Goal: Information Seeking & Learning: Learn about a topic

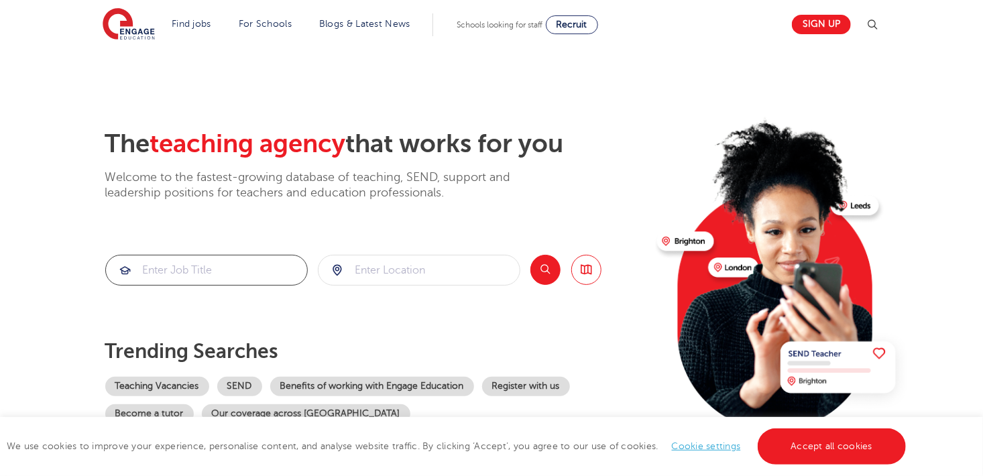
click at [232, 264] on input "search" at bounding box center [206, 269] width 201 height 29
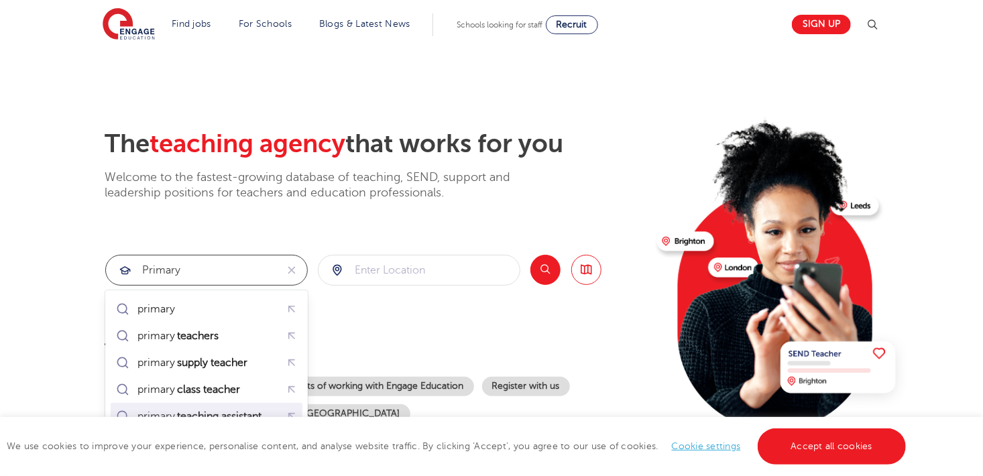
click at [208, 413] on mark "teaching assistant" at bounding box center [219, 416] width 88 height 16
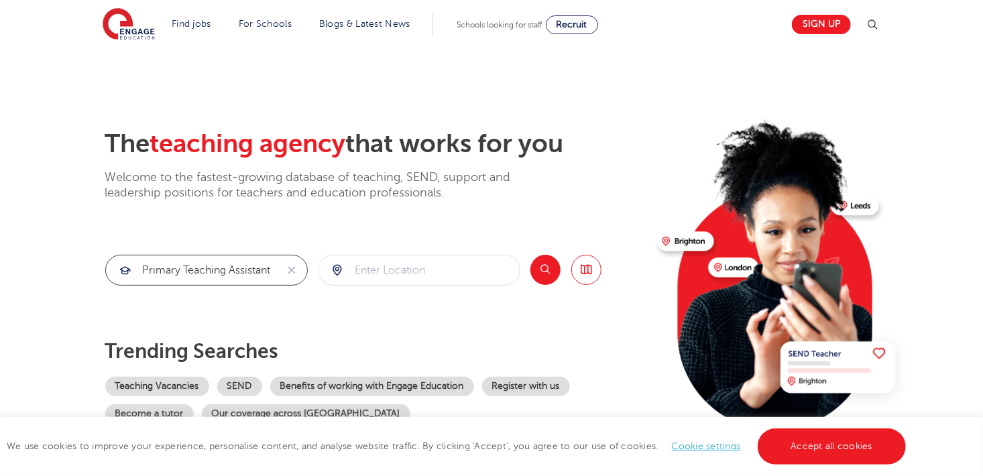
type input "primary teaching assistant"
click at [386, 271] on input "search" at bounding box center [418, 269] width 201 height 29
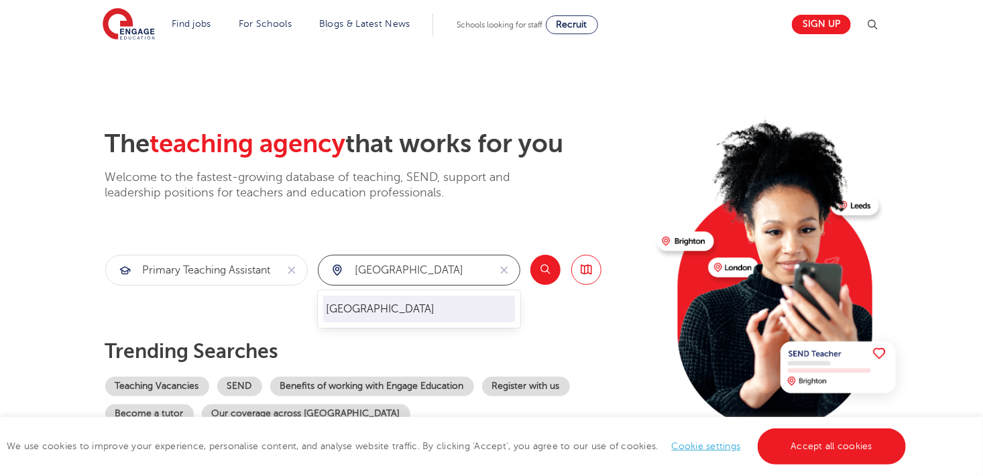
click at [350, 306] on li "[GEOGRAPHIC_DATA]" at bounding box center [419, 309] width 192 height 27
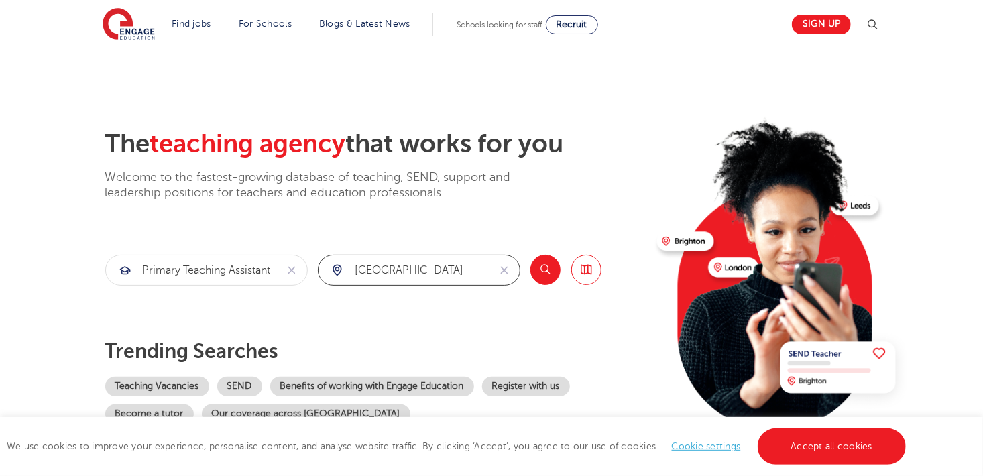
type input "[GEOGRAPHIC_DATA]"
click at [544, 261] on button "Search" at bounding box center [545, 270] width 30 height 30
